Goal: Task Accomplishment & Management: Manage account settings

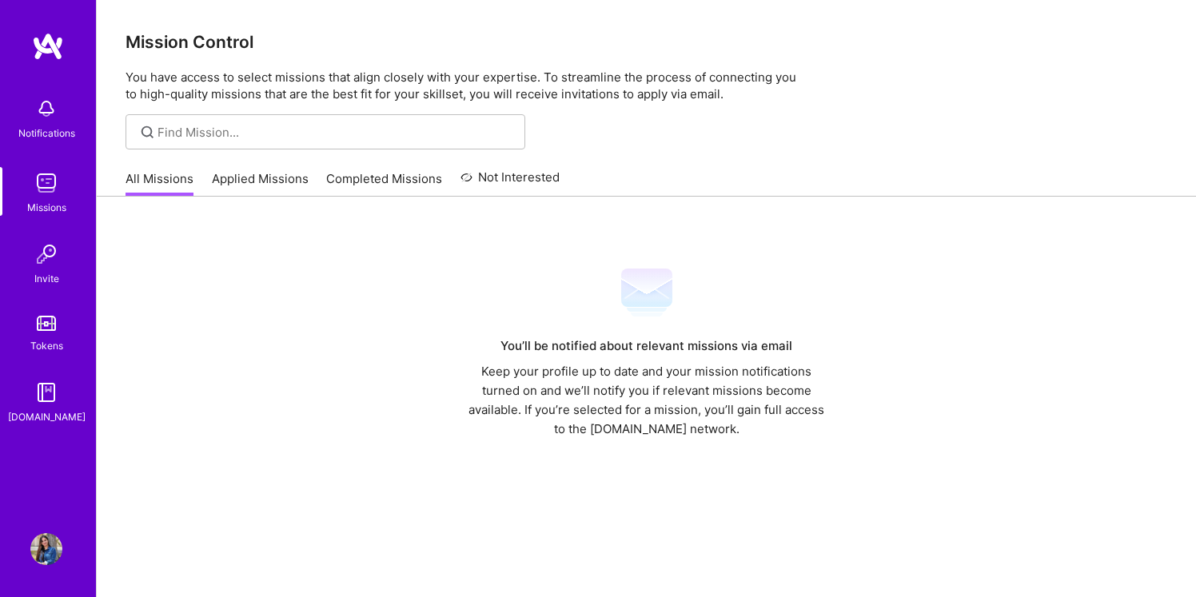
click at [237, 181] on link "Applied Missions" at bounding box center [260, 183] width 97 height 26
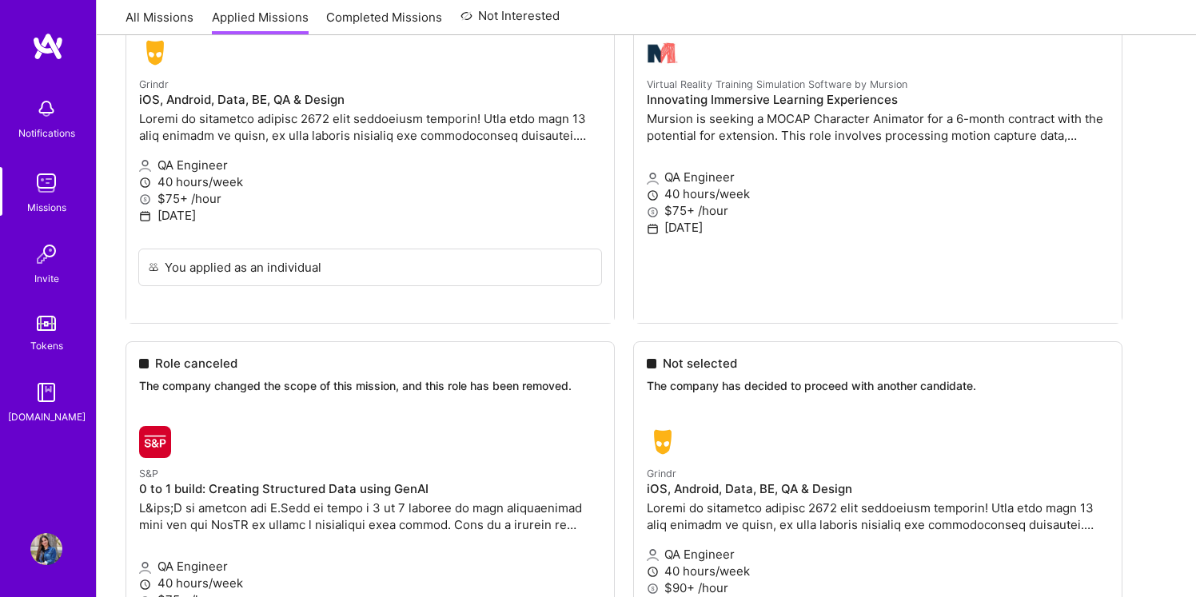
scroll to position [561, 0]
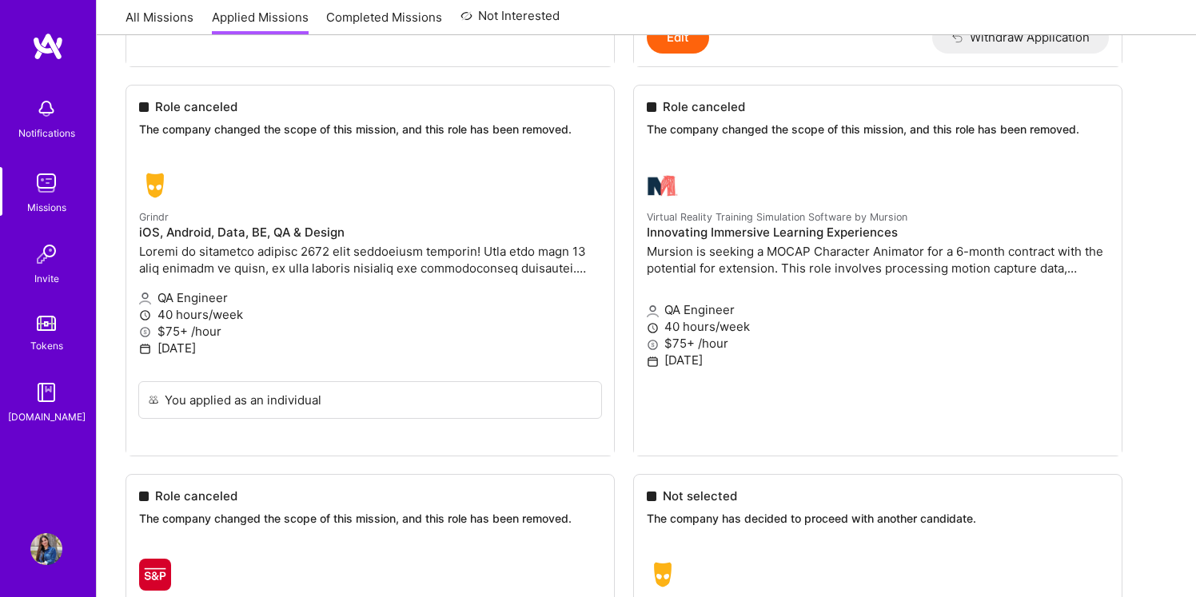
click at [52, 557] on img at bounding box center [46, 549] width 32 height 32
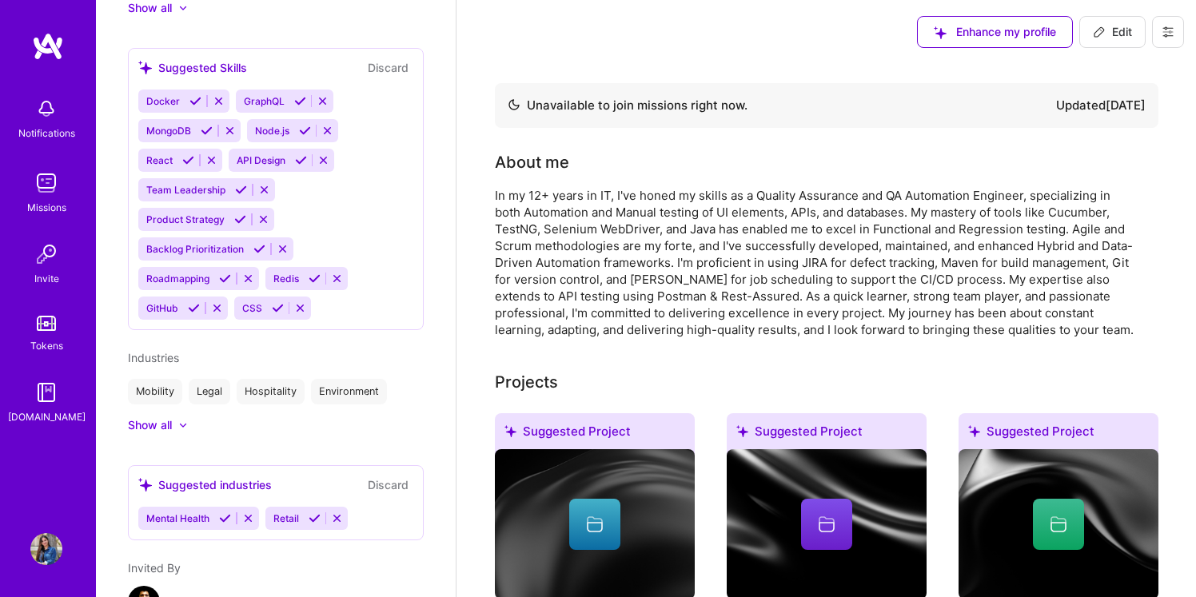
scroll to position [1072, 0]
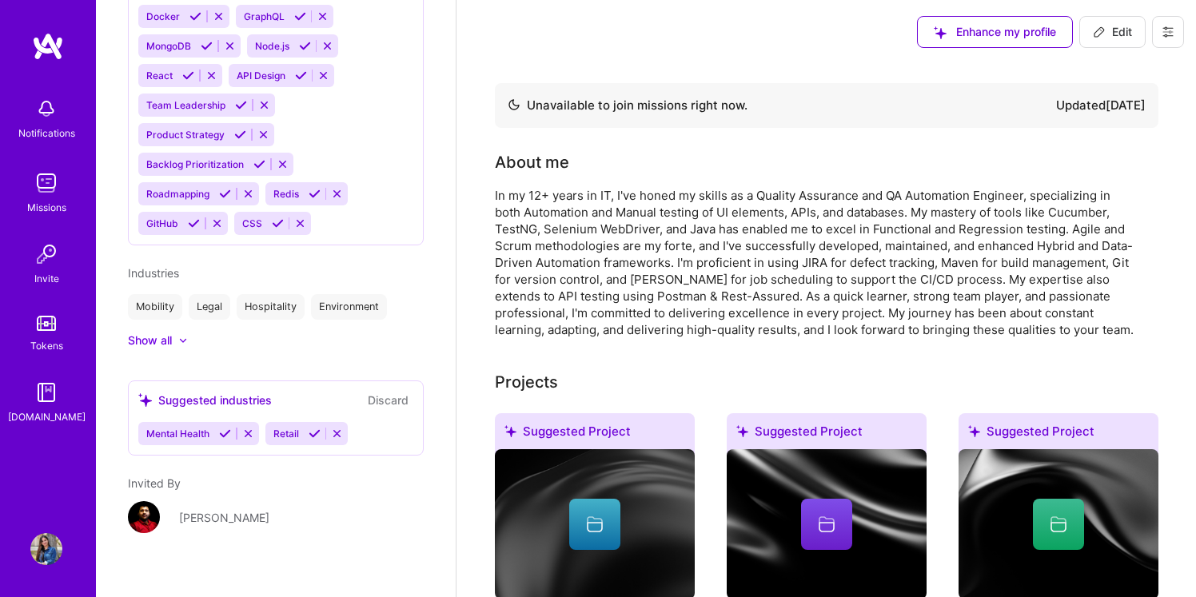
click at [146, 502] on img at bounding box center [144, 517] width 32 height 32
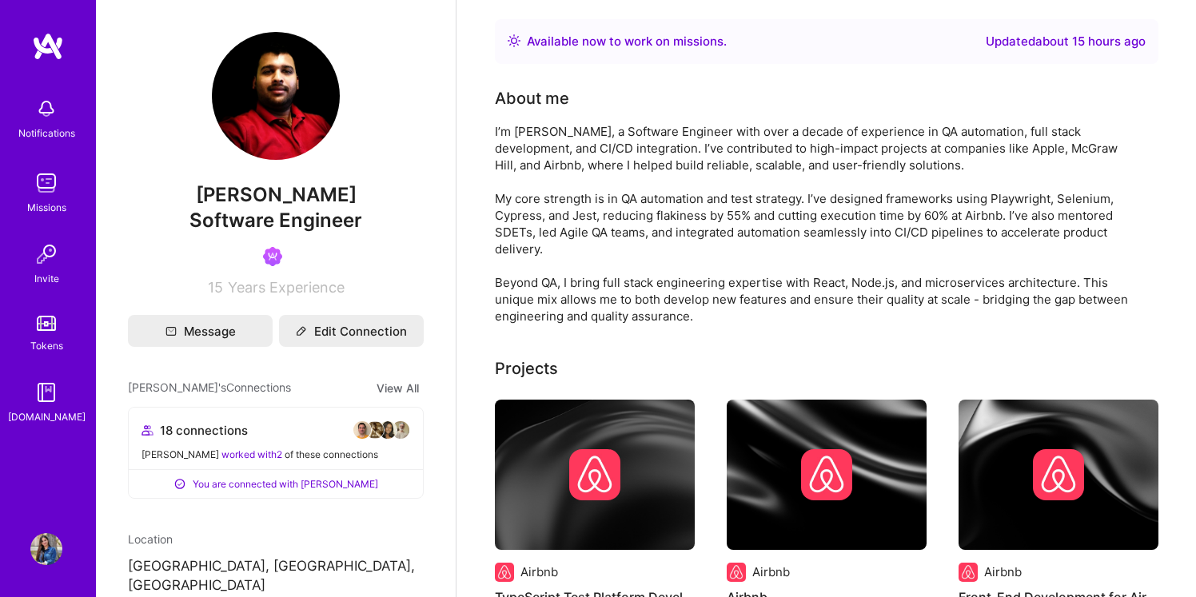
click at [58, 203] on div "Missions" at bounding box center [46, 207] width 39 height 17
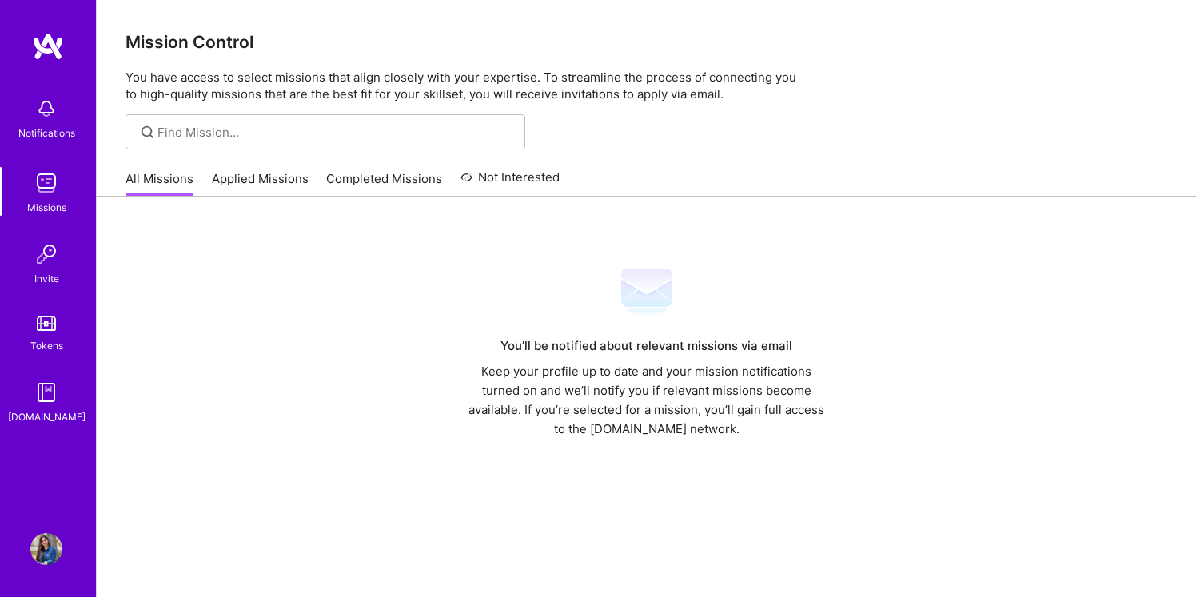
click at [166, 179] on link "All Missions" at bounding box center [160, 183] width 68 height 26
click at [219, 131] on input at bounding box center [336, 132] width 356 height 17
type input "QA"
click at [47, 550] on img at bounding box center [46, 549] width 32 height 32
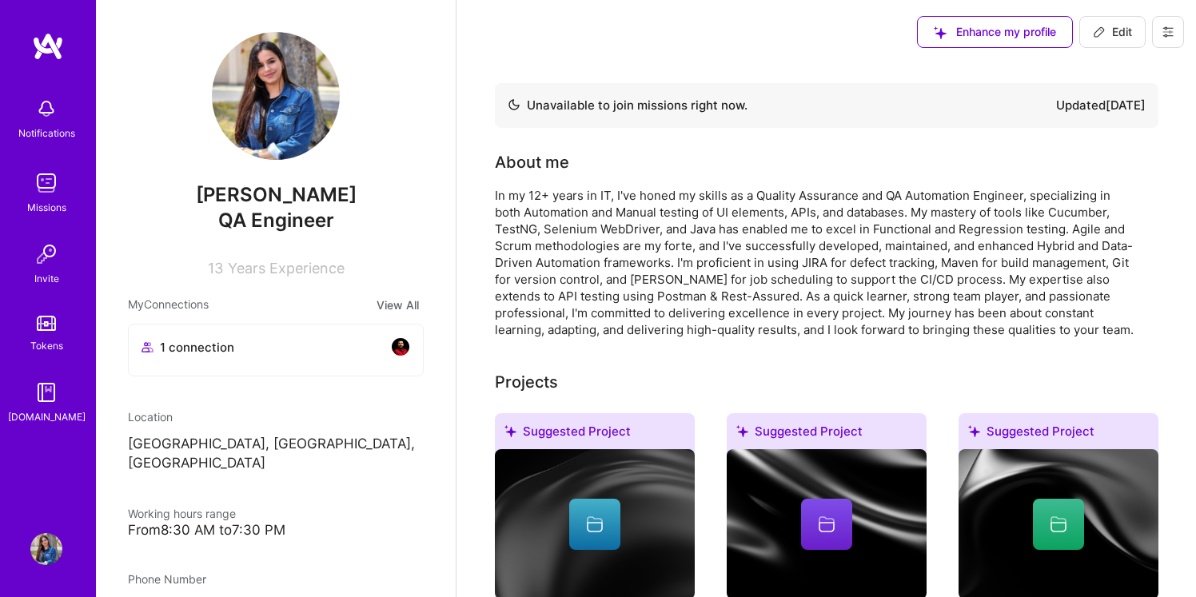
click at [50, 552] on img at bounding box center [46, 549] width 32 height 32
click at [1166, 28] on icon at bounding box center [1168, 32] width 13 height 13
click at [1078, 151] on button "Log Out" at bounding box center [1124, 150] width 120 height 41
